Goal: Communication & Community: Answer question/provide support

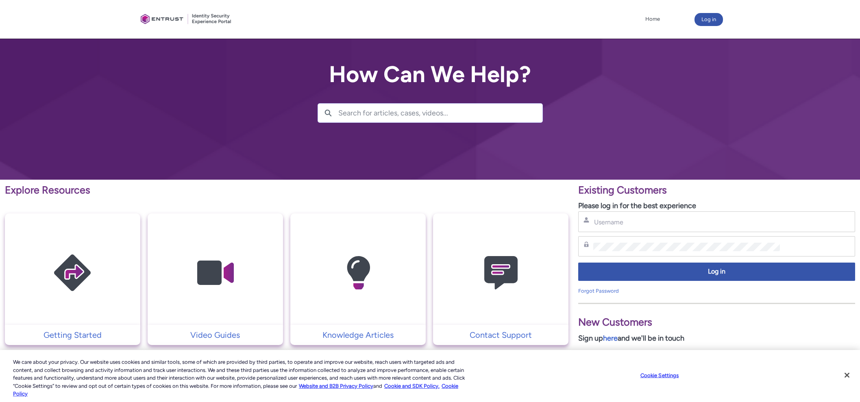
type input "[PERSON_NAME][EMAIL_ADDRESS][PERSON_NAME][DOMAIN_NAME]"
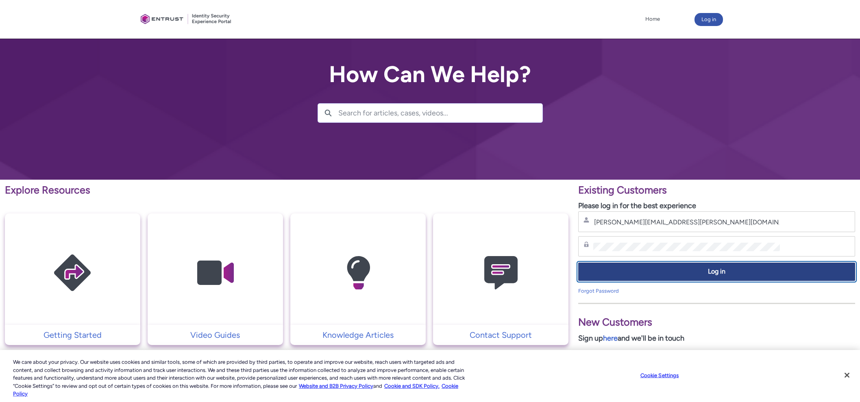
click at [748, 275] on span "Log in" at bounding box center [717, 271] width 266 height 9
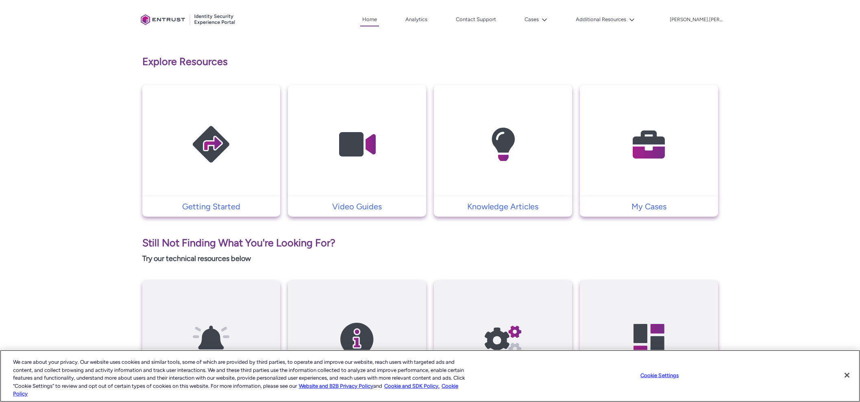
scroll to position [152, 0]
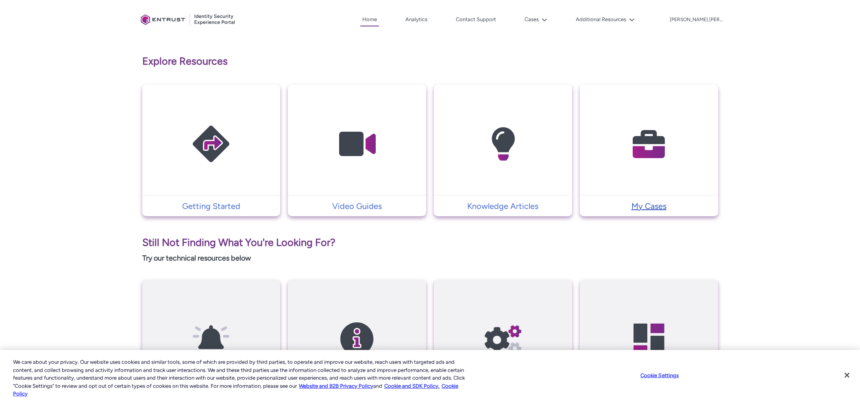
click at [650, 203] on p "My Cases" at bounding box center [649, 206] width 130 height 12
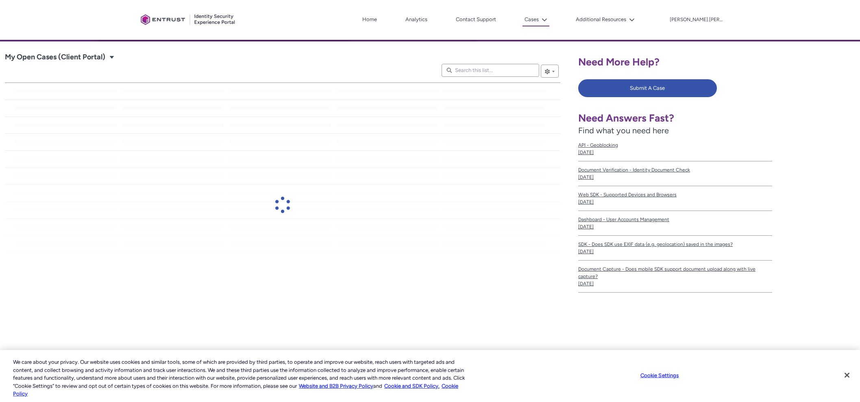
scroll to position [140, 0]
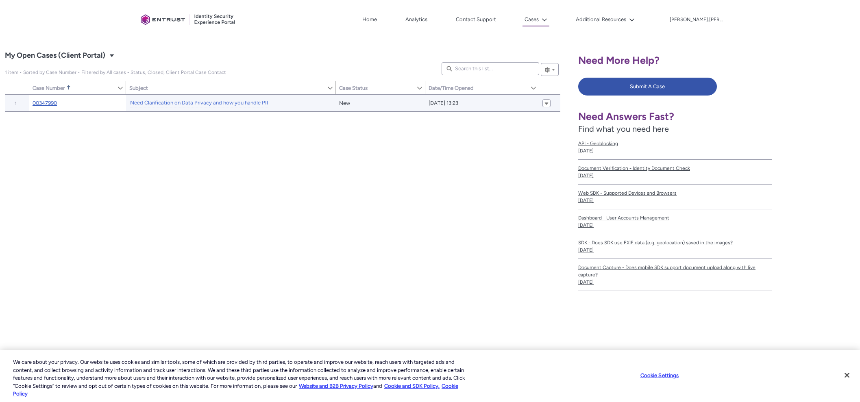
click at [52, 100] on link "00347990" at bounding box center [45, 103] width 24 height 8
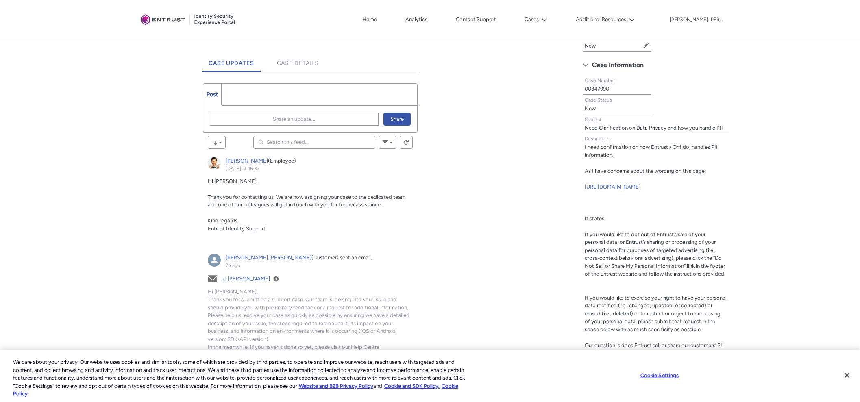
scroll to position [203, 0]
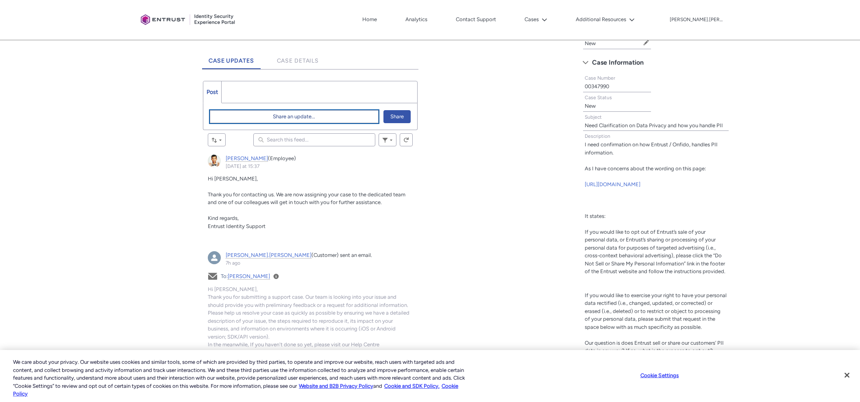
click at [286, 117] on span "Share an update..." at bounding box center [294, 117] width 42 height 12
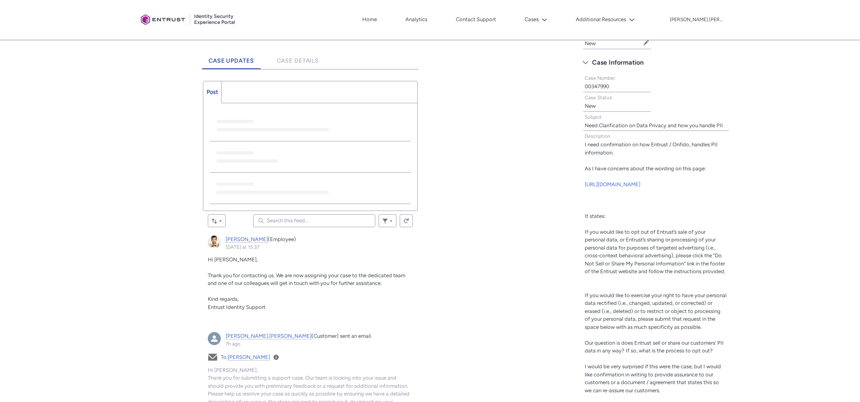
scroll to position [0, 0]
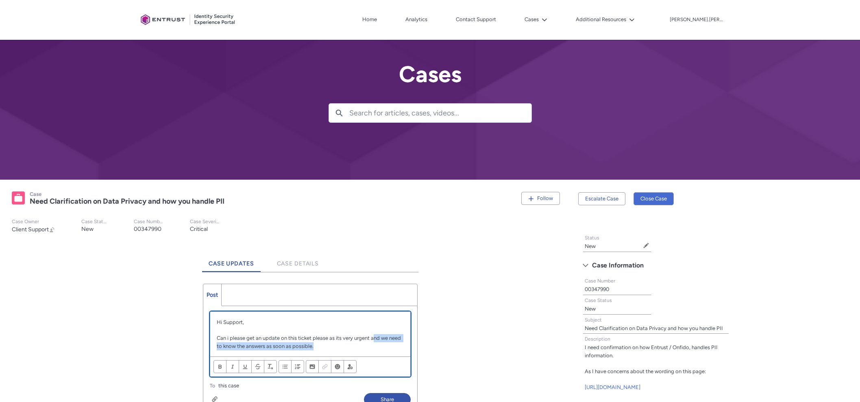
drag, startPoint x: 373, startPoint y: 335, endPoint x: 399, endPoint y: 344, distance: 27.9
click at [399, 344] on p "Can i please get an update on this ticket please as its very urgent and we need…" at bounding box center [310, 342] width 187 height 16
drag, startPoint x: 262, startPoint y: 345, endPoint x: 367, endPoint y: 351, distance: 105.1
click at [366, 351] on div "Hi Support, Can i please get an update on this ticket please as its very urgent…" at bounding box center [310, 334] width 200 height 45
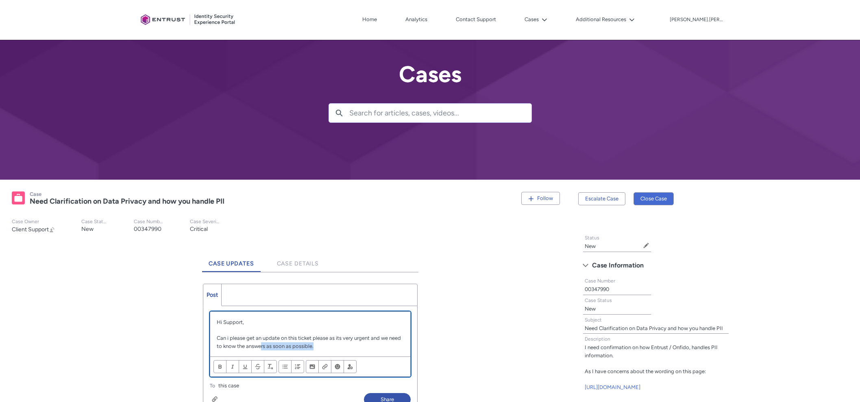
click at [367, 351] on div "Hi Support, Can i please get an update on this ticket please as its very urgent…" at bounding box center [310, 334] width 200 height 45
drag, startPoint x: 343, startPoint y: 347, endPoint x: 301, endPoint y: 346, distance: 41.9
click at [282, 347] on p "Can i please get an update on this ticket please as its very urgent and we need…" at bounding box center [310, 342] width 187 height 16
click at [332, 349] on p "Can i please get an update on this ticket please as its very urgent and we need…" at bounding box center [310, 342] width 187 height 16
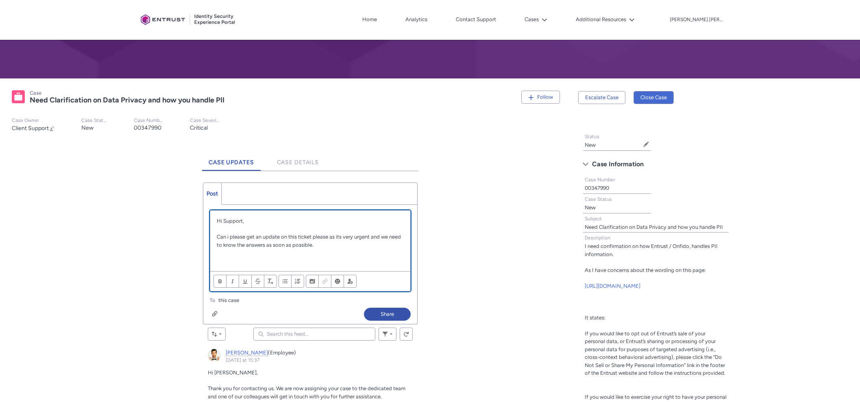
scroll to position [101, 0]
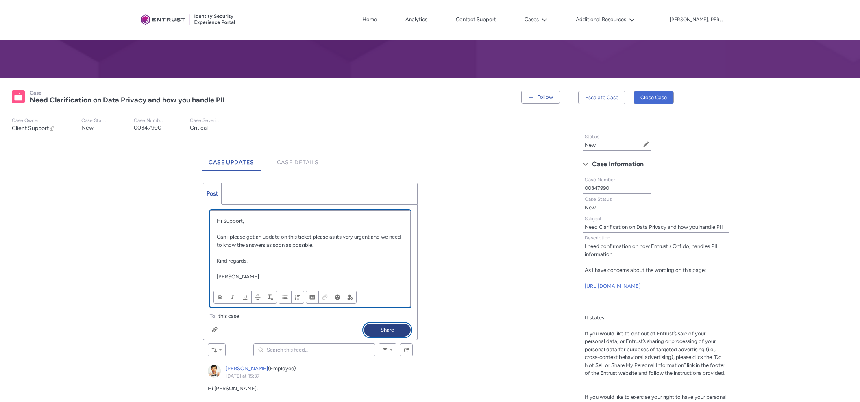
click at [381, 330] on button "Share" at bounding box center [387, 330] width 47 height 13
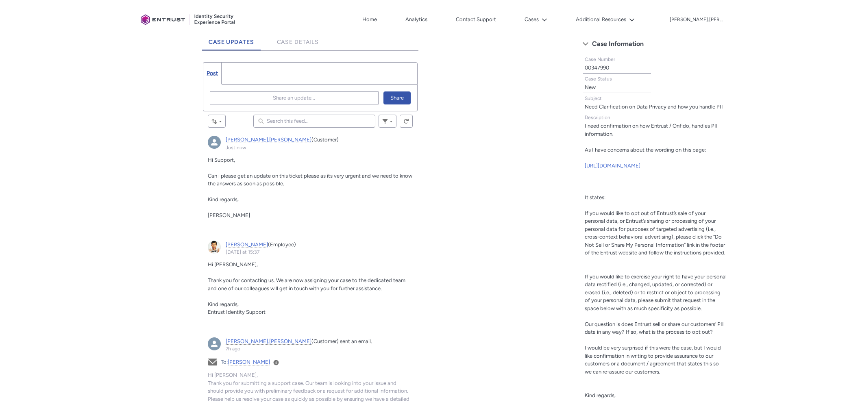
scroll to position [254, 0]
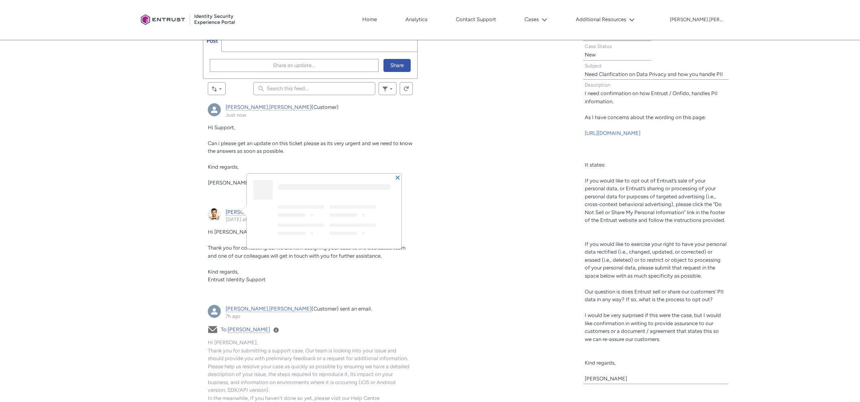
click at [233, 210] on span "[PERSON_NAME]" at bounding box center [247, 212] width 42 height 7
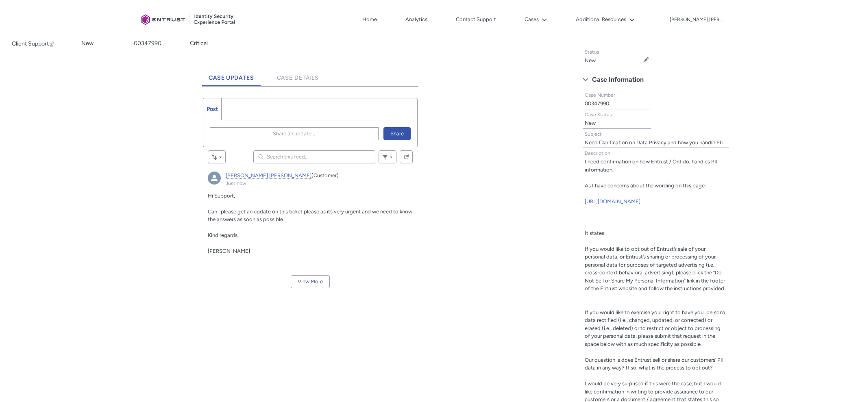
scroll to position [203, 0]
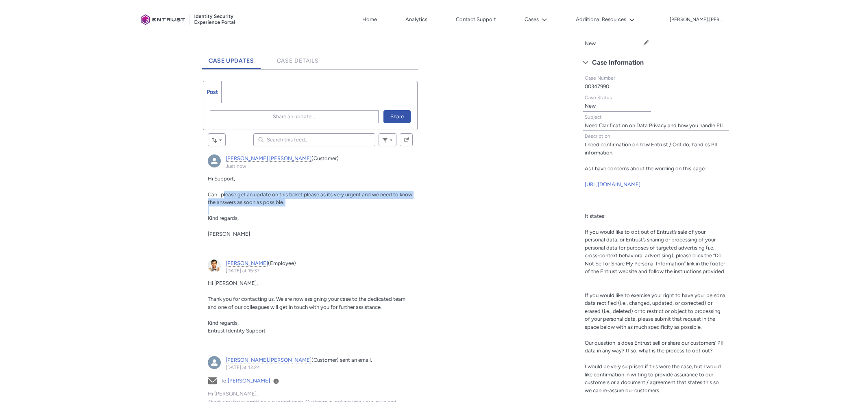
drag, startPoint x: 224, startPoint y: 196, endPoint x: 373, endPoint y: 207, distance: 150.1
click at [373, 207] on div "Hi Support, Can i please get an update on this ticket please as its very urgent…" at bounding box center [310, 206] width 205 height 63
click at [373, 207] on p "carl.lee, Just now" at bounding box center [310, 211] width 205 height 8
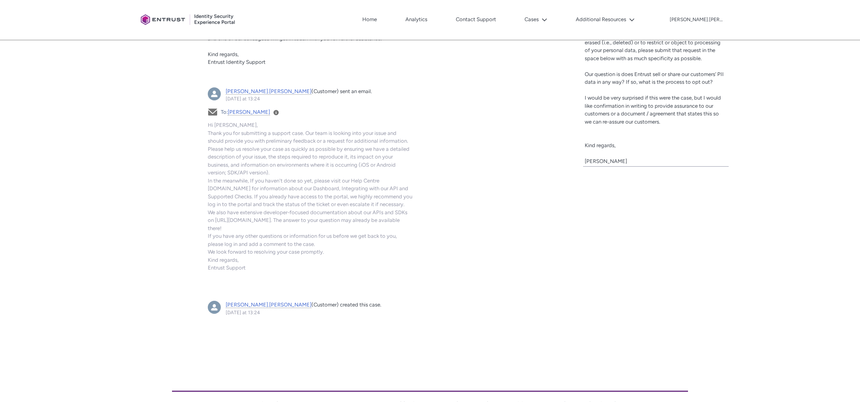
scroll to position [508, 0]
